Goal: Book appointment/travel/reservation

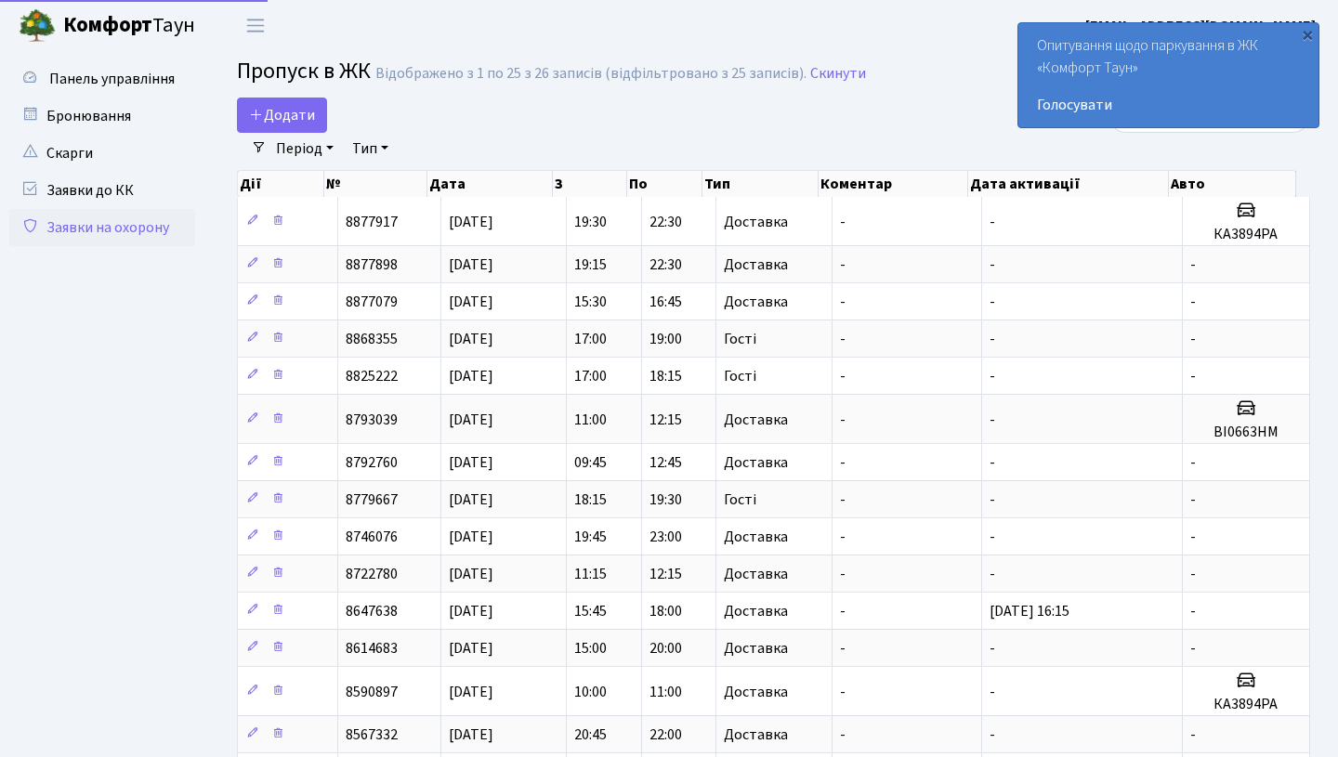
select select "25"
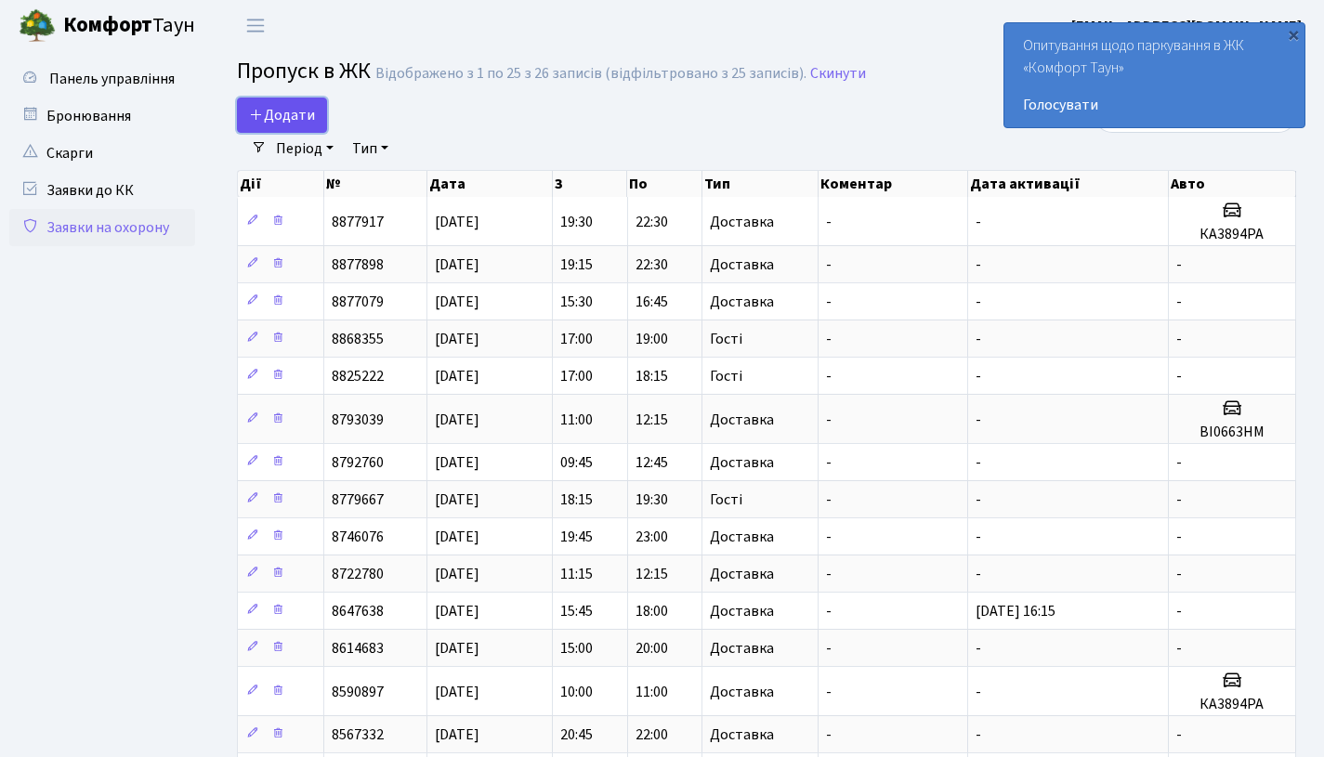
click at [288, 111] on span "Додати" at bounding box center [282, 115] width 66 height 20
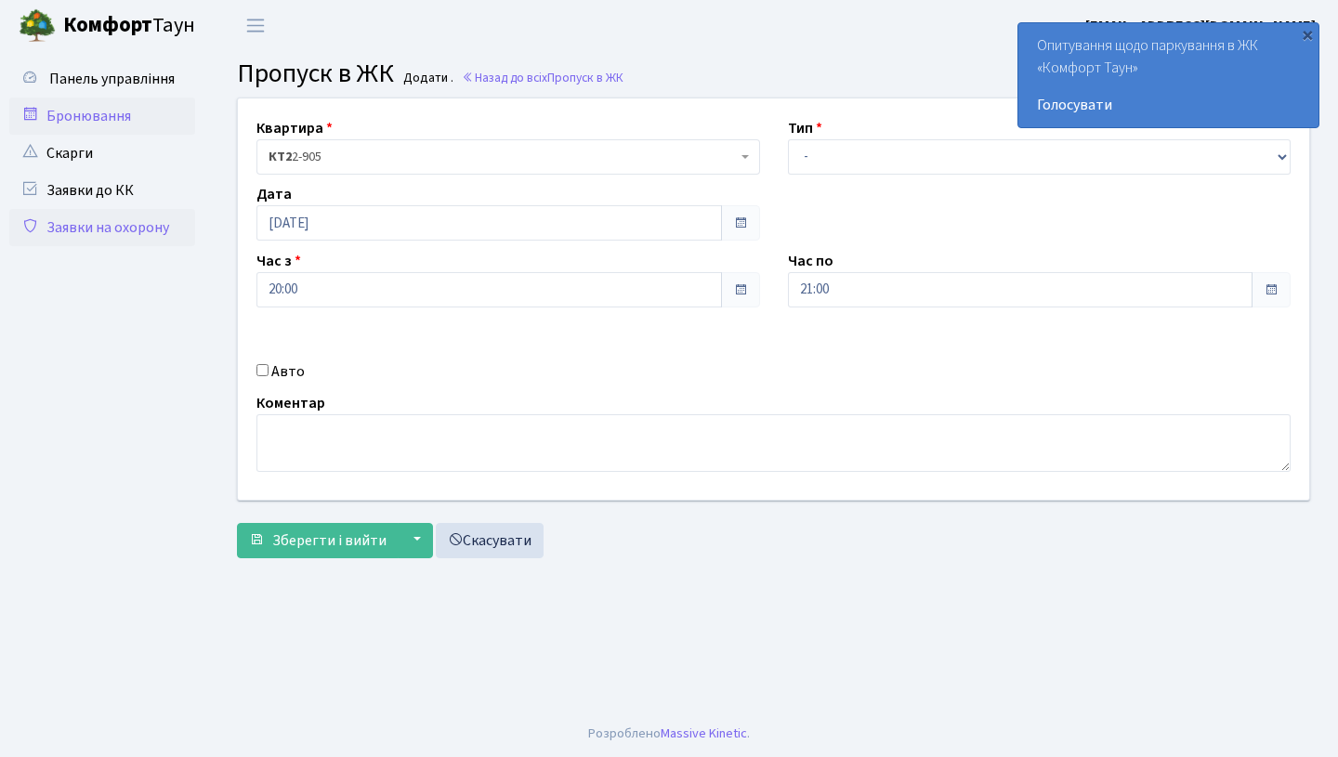
click at [92, 127] on link "Бронювання" at bounding box center [102, 116] width 186 height 37
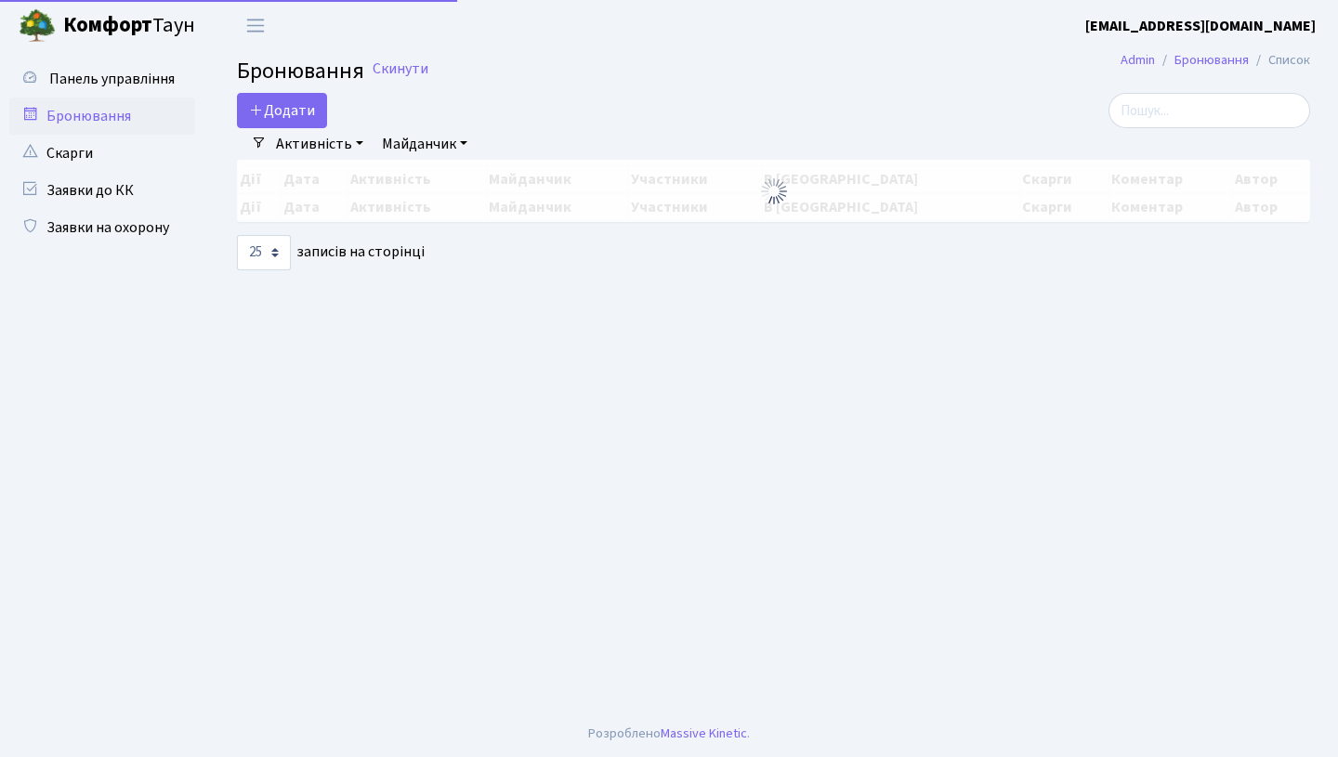
select select "25"
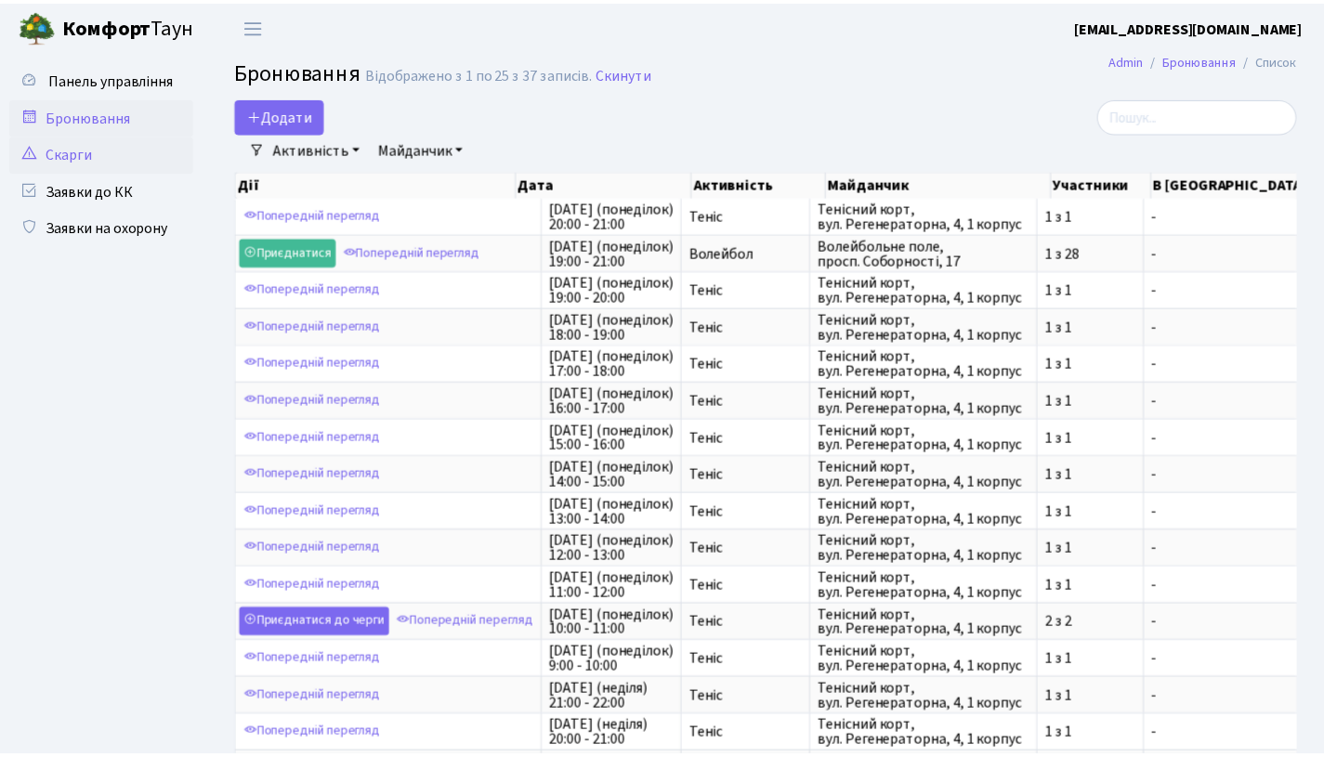
scroll to position [2, 0]
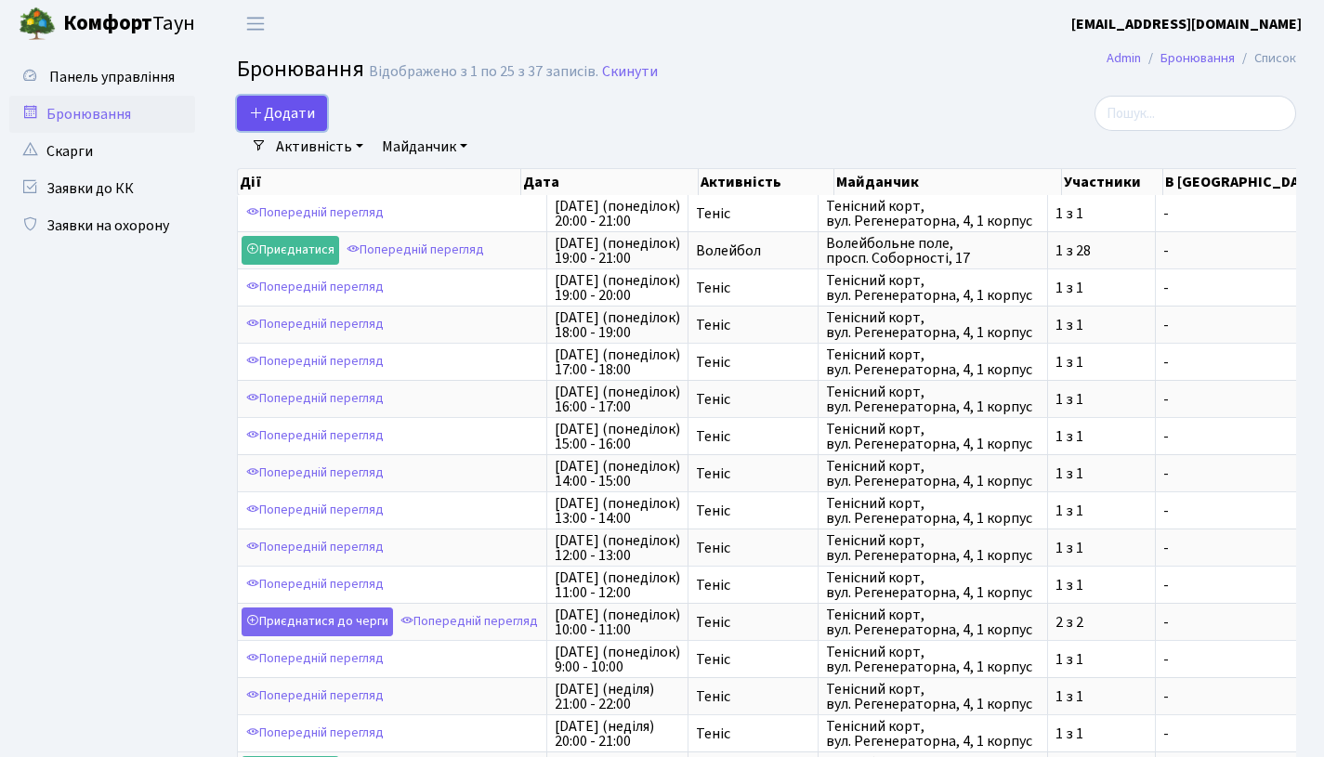
click at [275, 105] on button "Додати" at bounding box center [282, 113] width 90 height 35
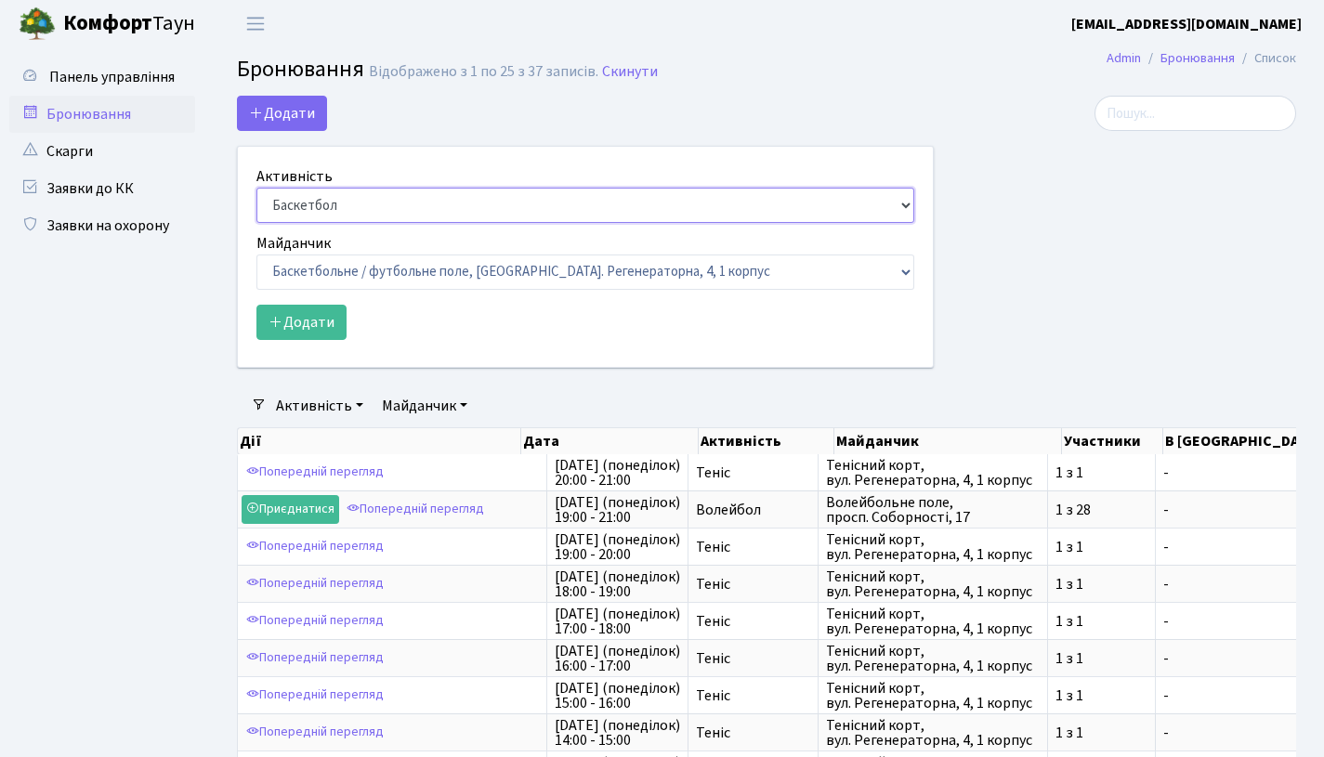
click at [405, 197] on select "Баскетбол Волейбол Йога Катання на роликах Настільний теніс [PERSON_NAME] Фітнес" at bounding box center [586, 205] width 658 height 35
select select "4"
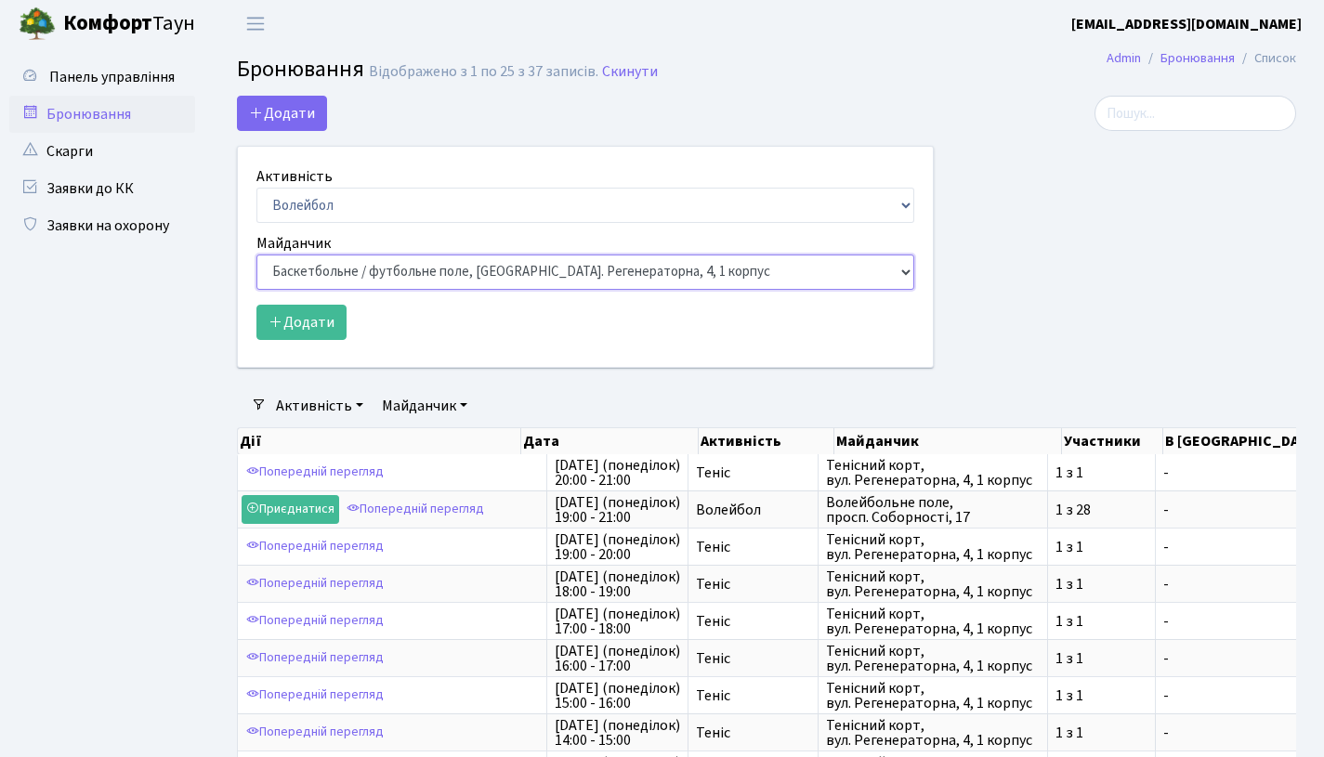
click at [406, 260] on select "Баскетбольне / футбольне поле, [GEOGRAPHIC_DATA]. [STREET_ADDRESS]. [STREET_ADD…" at bounding box center [586, 272] width 658 height 35
select select "5"
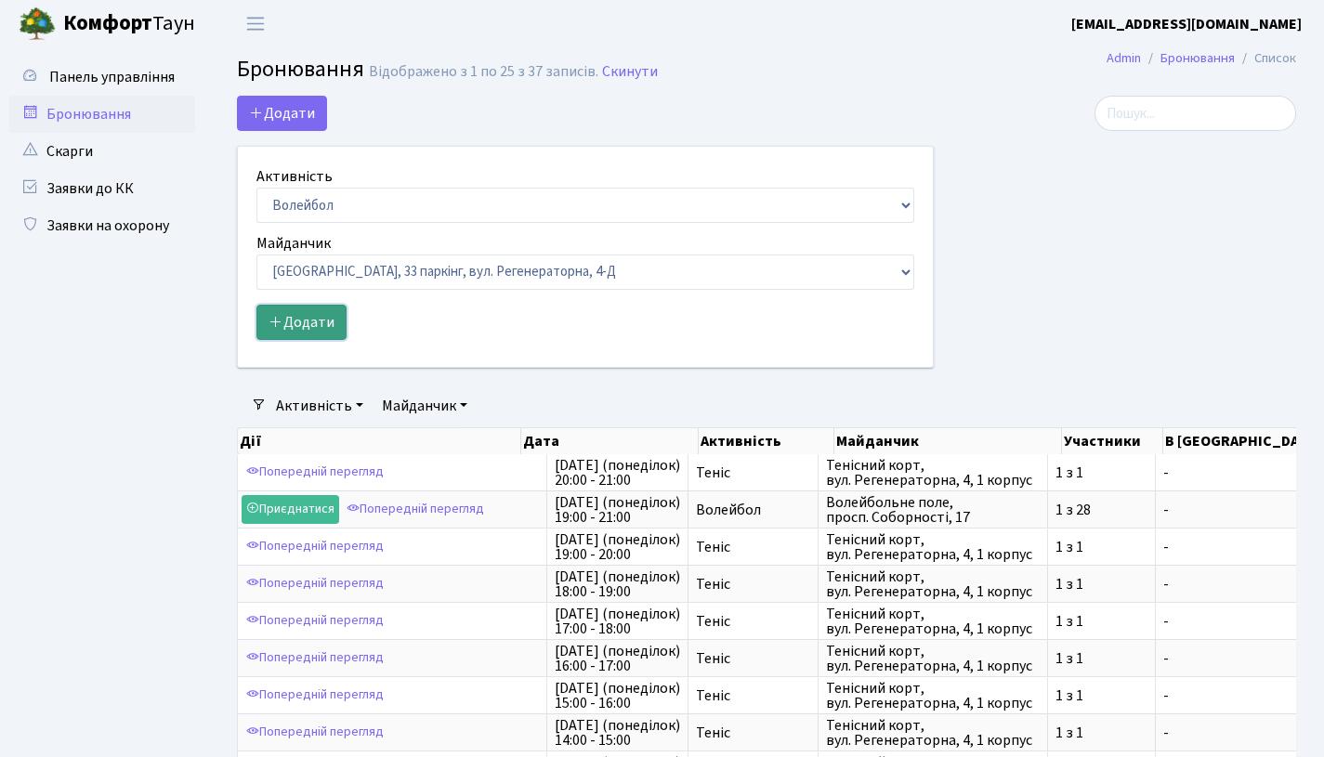
click at [304, 320] on button "Додати" at bounding box center [302, 322] width 90 height 35
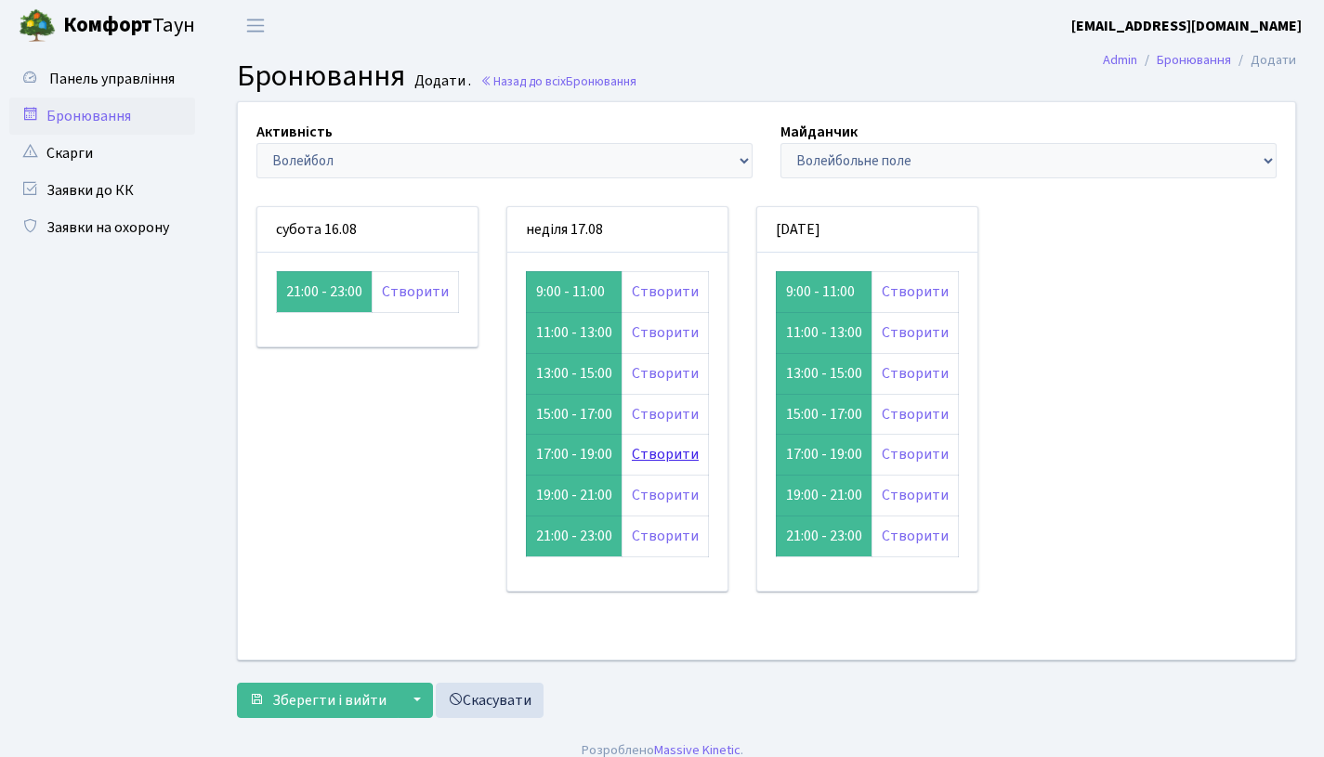
click at [651, 452] on link "Створити" at bounding box center [665, 454] width 67 height 20
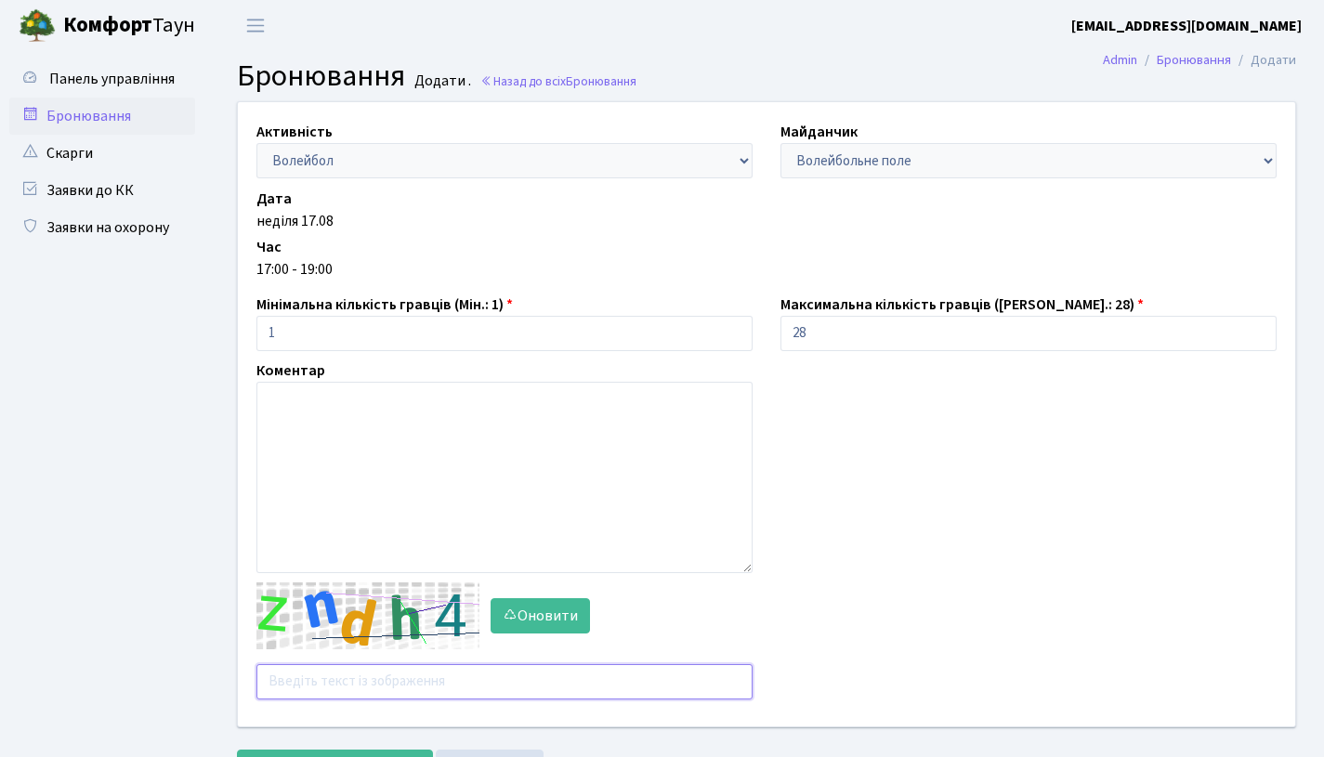
click at [309, 691] on input "text" at bounding box center [505, 682] width 496 height 35
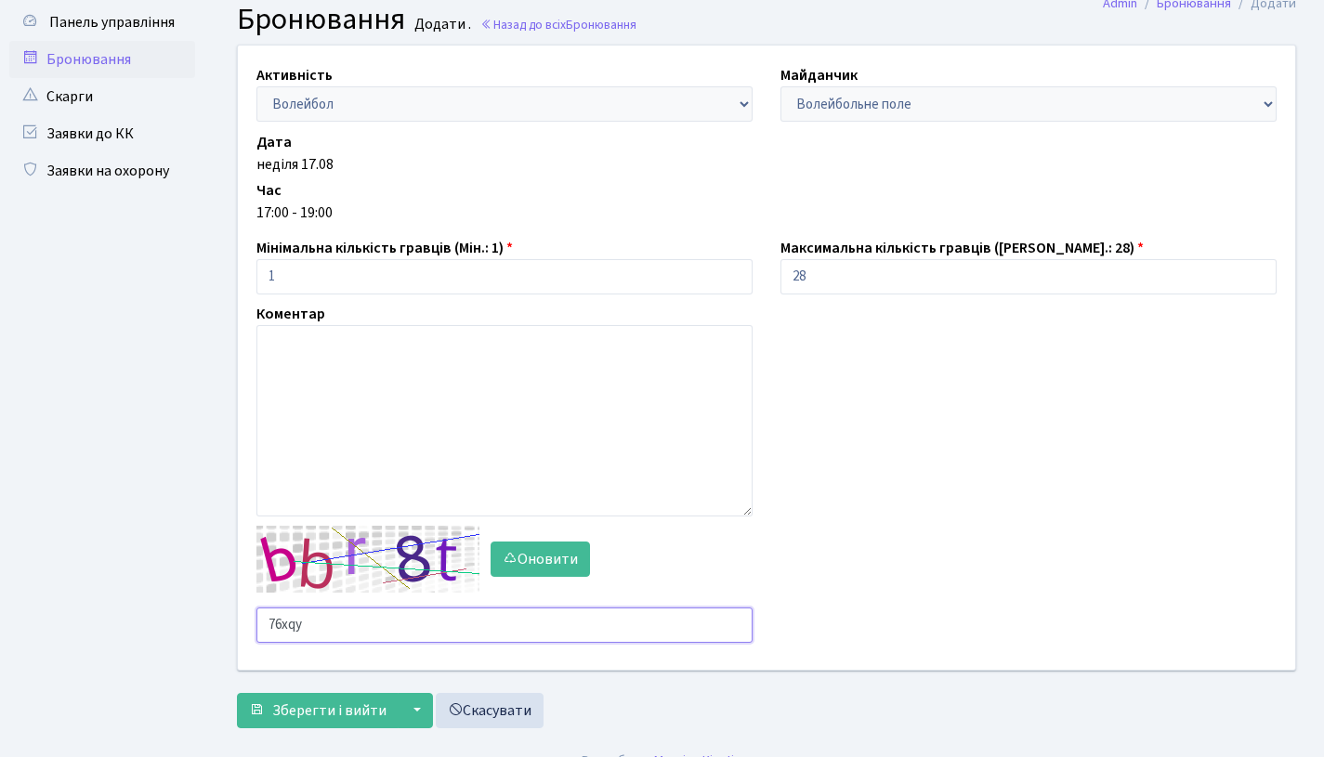
scroll to position [59, 0]
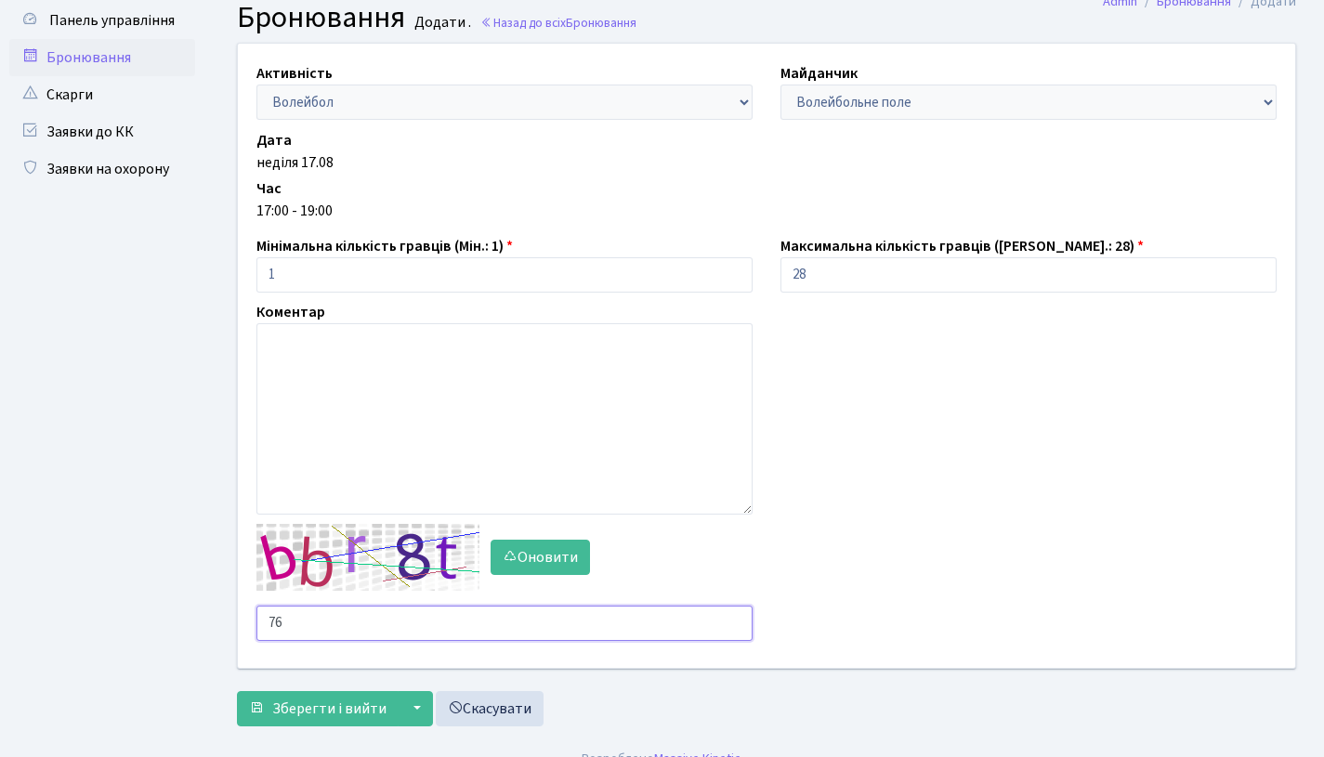
type input "7"
type input "fcuqn"
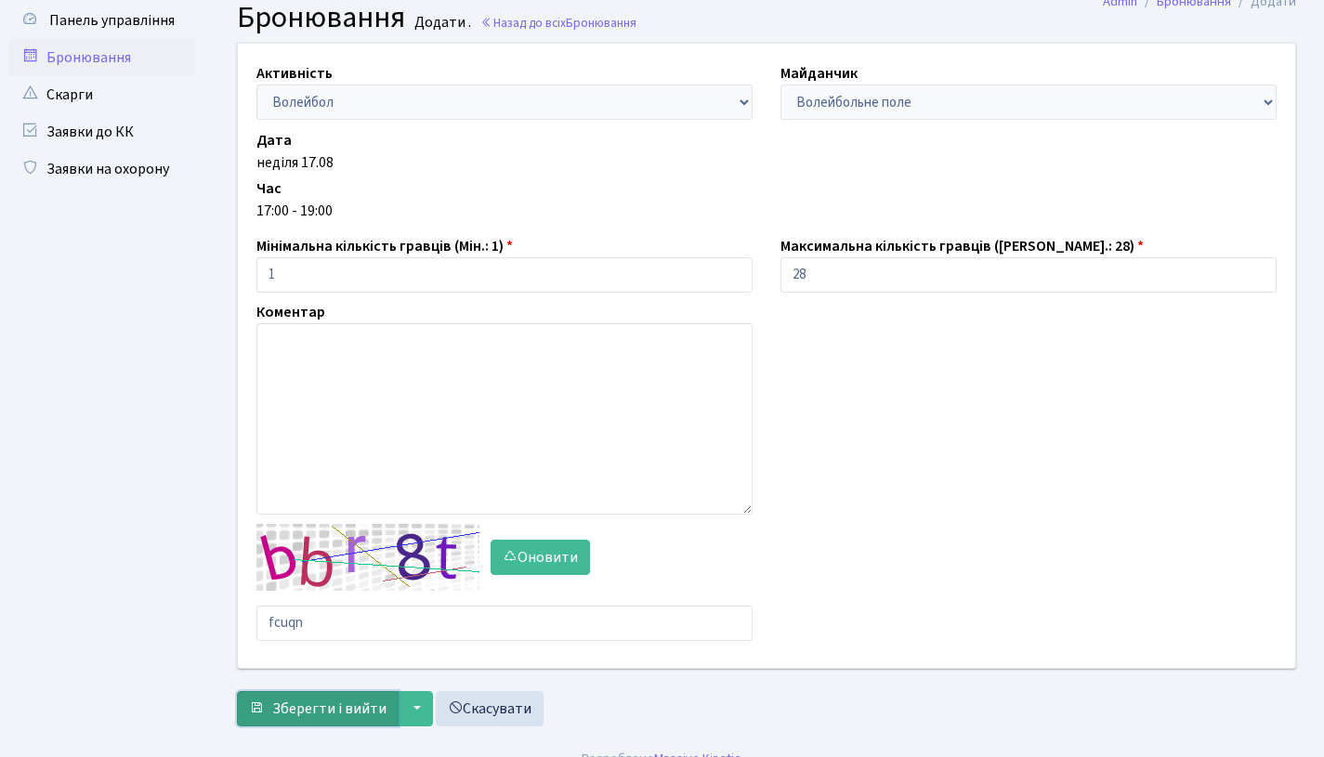
click at [302, 710] on span "Зберегти і вийти" at bounding box center [329, 709] width 114 height 20
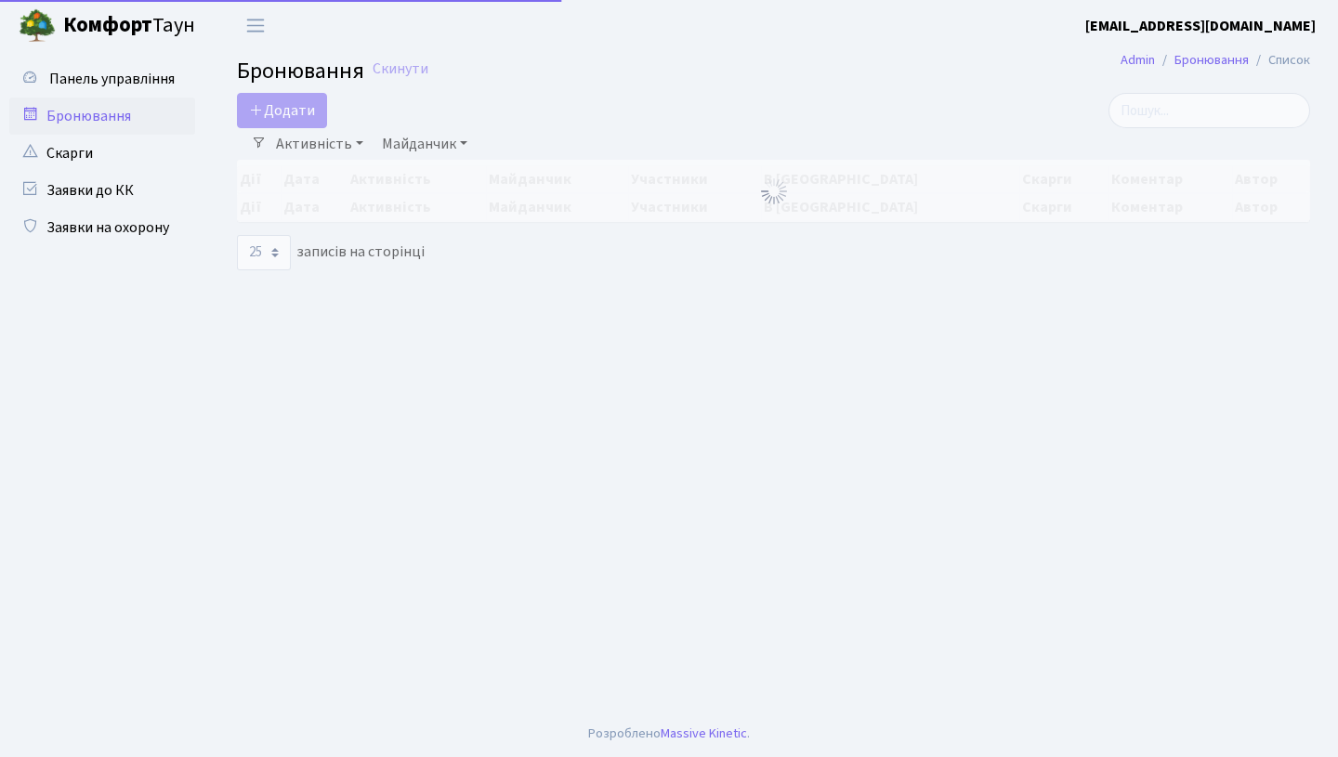
select select "25"
